Goal: Task Accomplishment & Management: Manage account settings

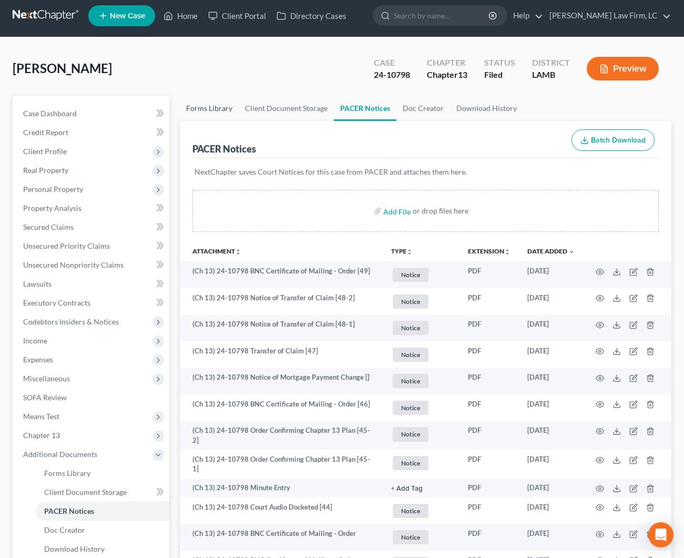
scroll to position [5, 0]
click at [178, 19] on link "Home" at bounding box center [180, 15] width 45 height 19
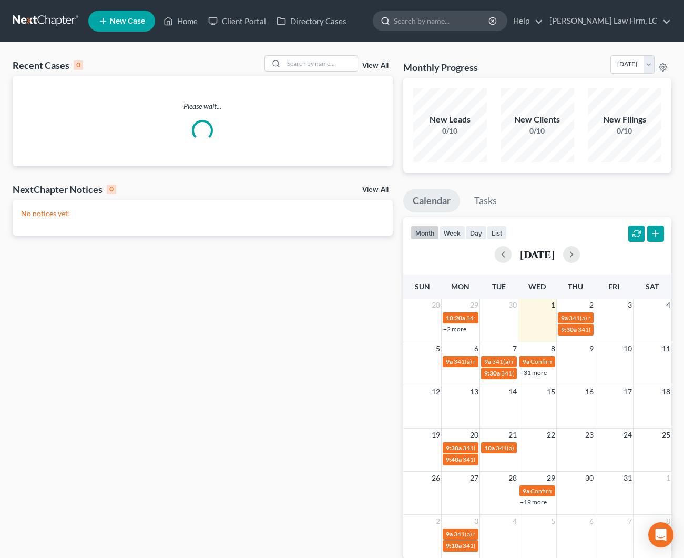
click at [442, 24] on input "search" at bounding box center [442, 20] width 96 height 19
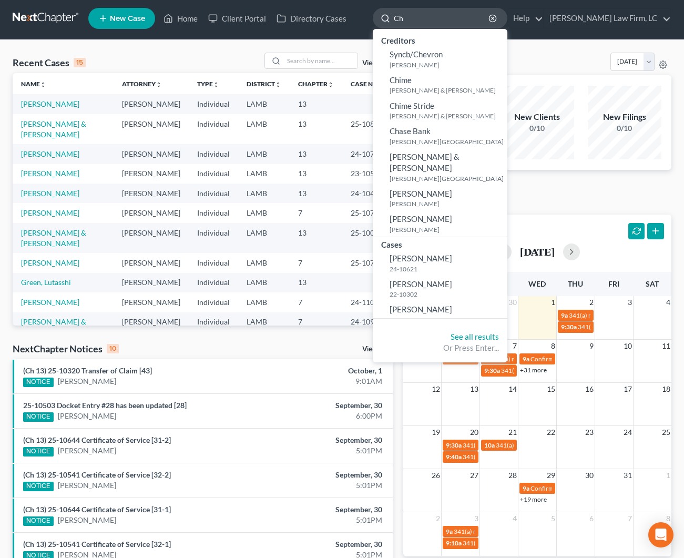
type input "C"
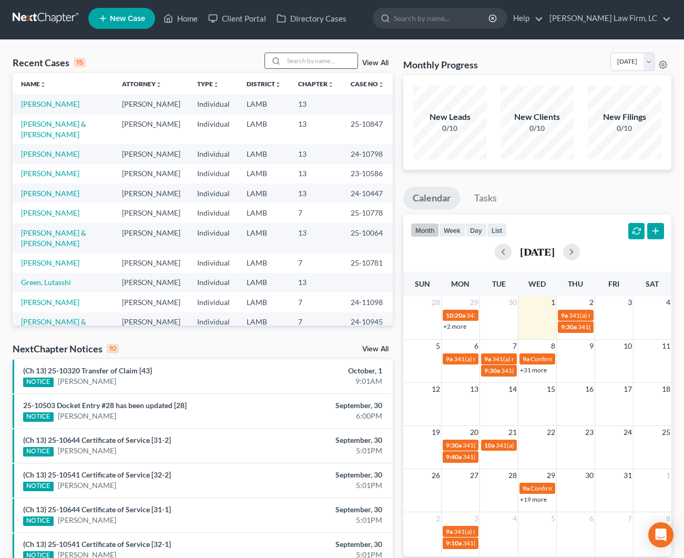
click at [315, 62] on input "search" at bounding box center [321, 60] width 74 height 15
click at [53, 178] on link "[PERSON_NAME]" at bounding box center [50, 173] width 58 height 9
select select "2"
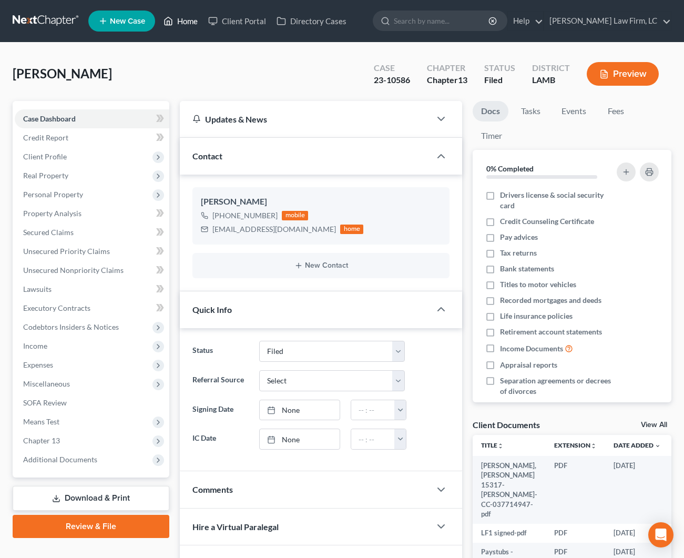
click at [185, 27] on link "Home" at bounding box center [180, 21] width 45 height 19
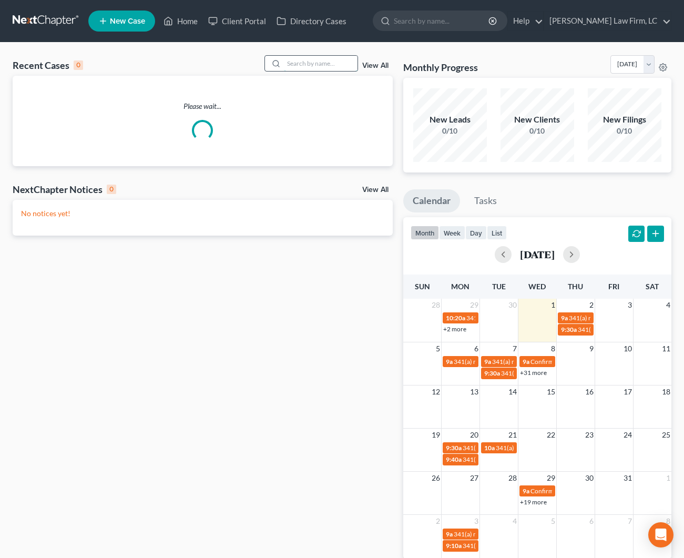
click at [317, 62] on input "search" at bounding box center [321, 63] width 74 height 15
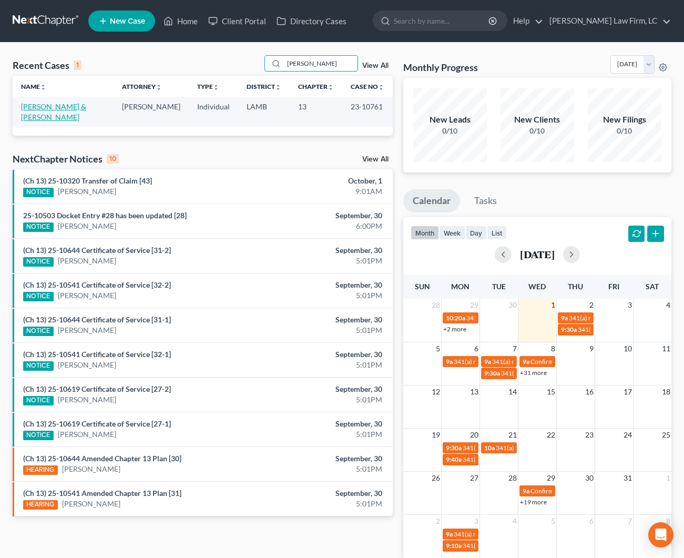
type input "[PERSON_NAME]"
click at [55, 107] on link "[PERSON_NAME] & [PERSON_NAME]" at bounding box center [53, 111] width 65 height 19
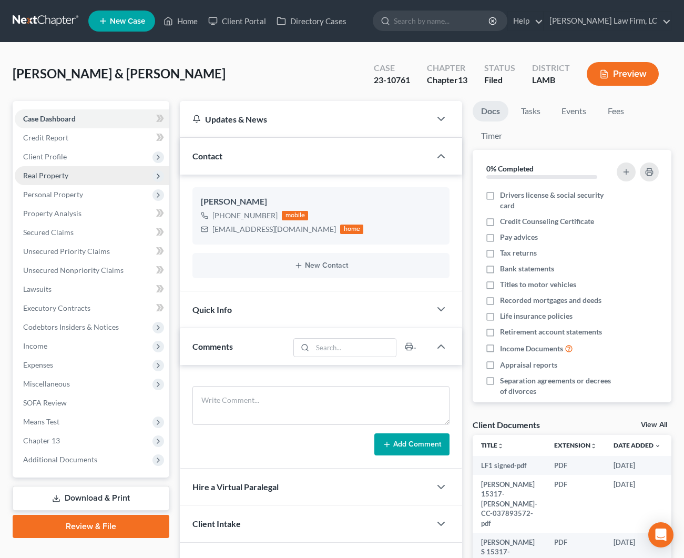
click at [71, 176] on span "Real Property" at bounding box center [92, 175] width 155 height 19
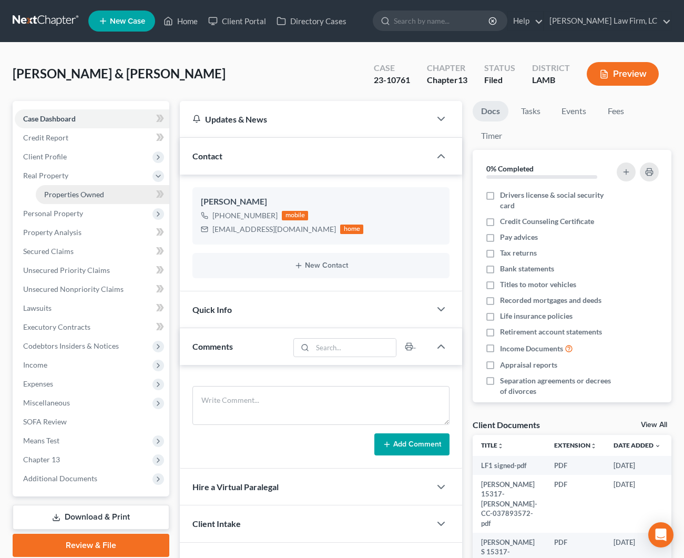
click at [77, 193] on span "Properties Owned" at bounding box center [74, 194] width 60 height 9
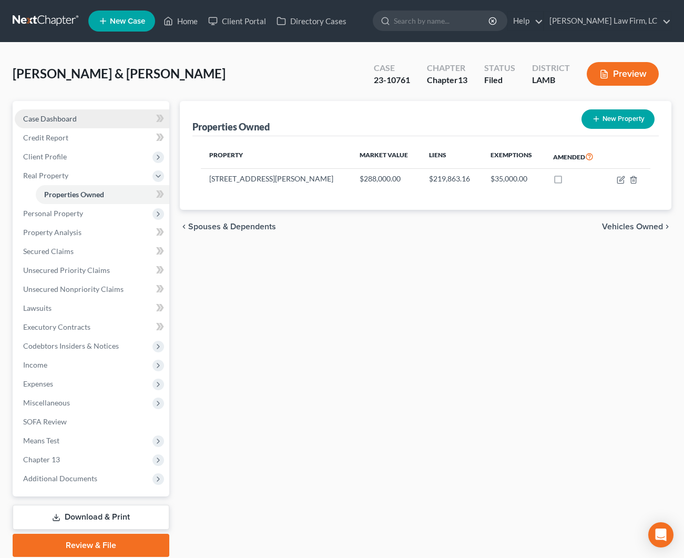
click at [77, 121] on link "Case Dashboard" at bounding box center [92, 118] width 155 height 19
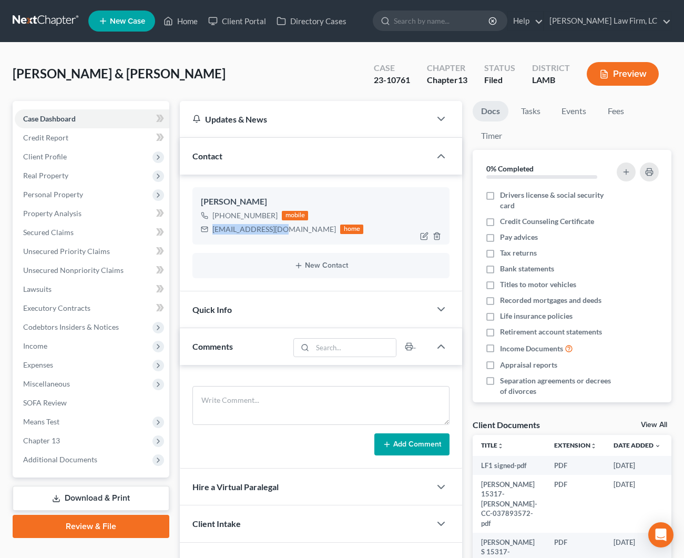
drag, startPoint x: 279, startPoint y: 228, endPoint x: 215, endPoint y: 226, distance: 64.7
click at [215, 226] on div "[EMAIL_ADDRESS][DOMAIN_NAME] home" at bounding box center [282, 229] width 162 height 14
copy div "[EMAIL_ADDRESS][DOMAIN_NAME]"
click at [91, 158] on span "Client Profile" at bounding box center [92, 156] width 155 height 19
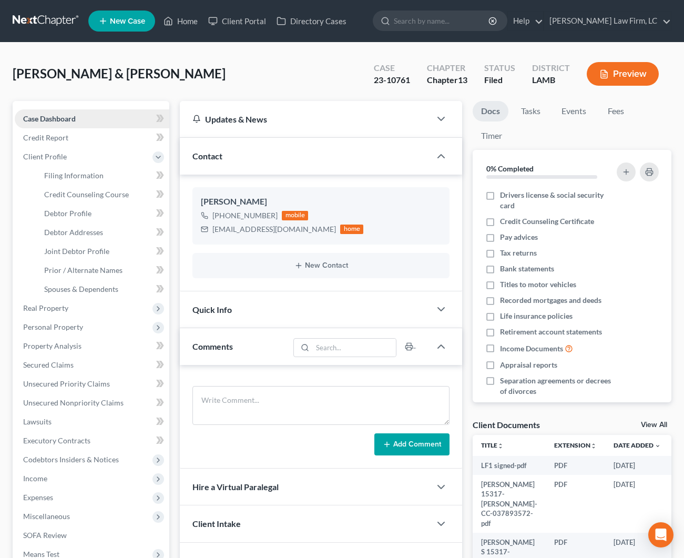
click at [73, 116] on span "Case Dashboard" at bounding box center [49, 118] width 53 height 9
click at [68, 314] on span "Real Property" at bounding box center [92, 308] width 155 height 19
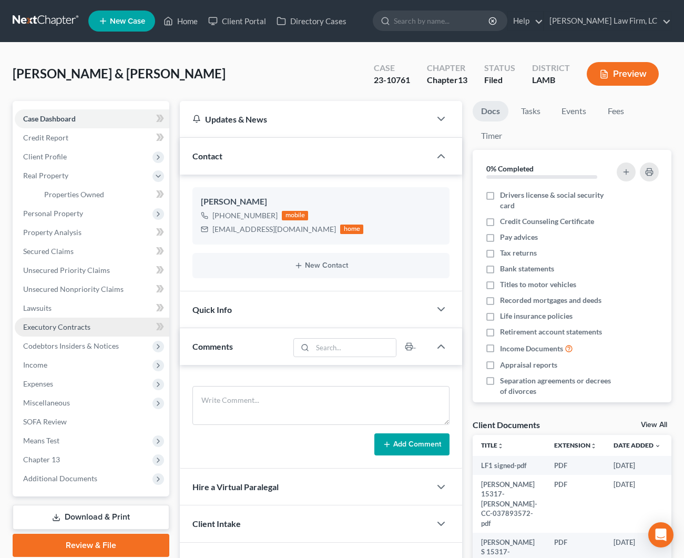
click at [70, 327] on span "Executory Contracts" at bounding box center [56, 326] width 67 height 9
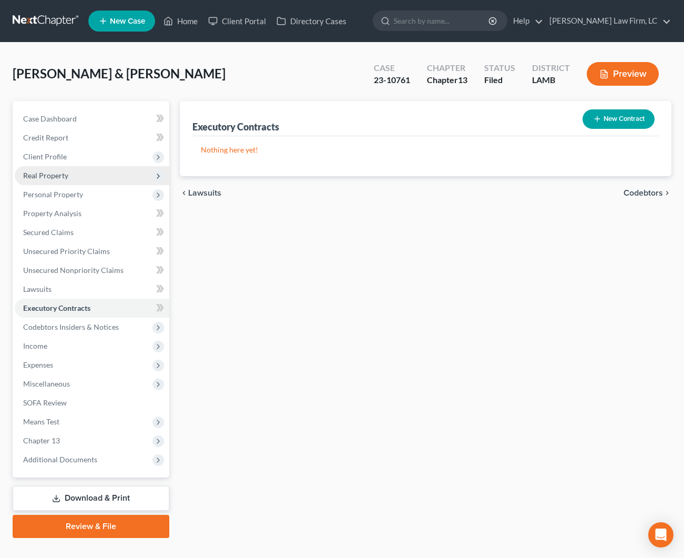
click at [74, 183] on span "Real Property" at bounding box center [92, 175] width 155 height 19
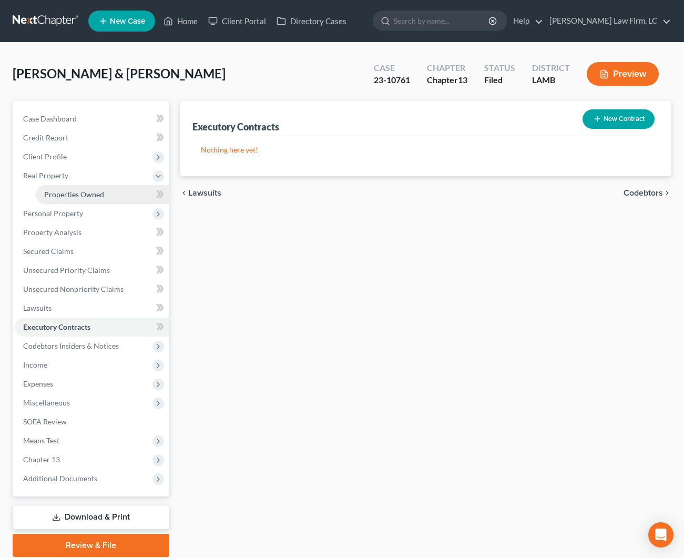
click at [75, 196] on span "Properties Owned" at bounding box center [74, 194] width 60 height 9
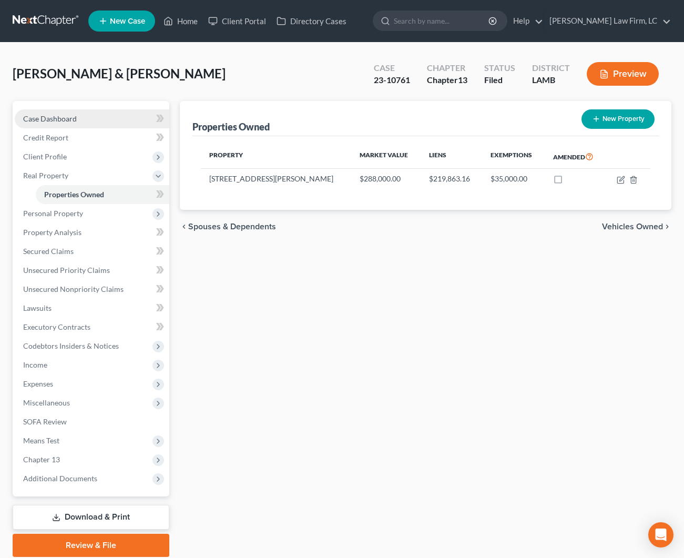
click at [76, 119] on span "Case Dashboard" at bounding box center [50, 118] width 54 height 9
